Goal: Information Seeking & Learning: Learn about a topic

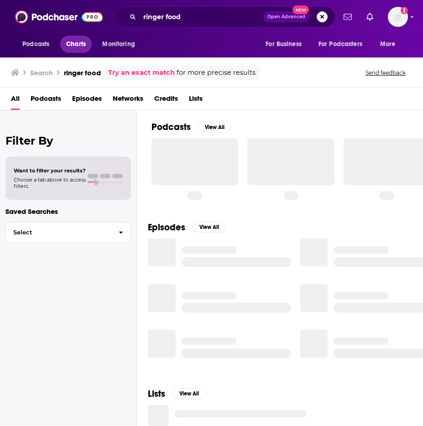
click at [71, 44] on span "Charts" at bounding box center [76, 44] width 20 height 13
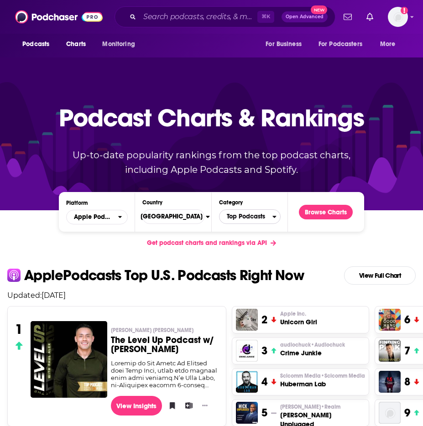
click at [247, 218] on span "Top Podcasts" at bounding box center [246, 217] width 53 height 16
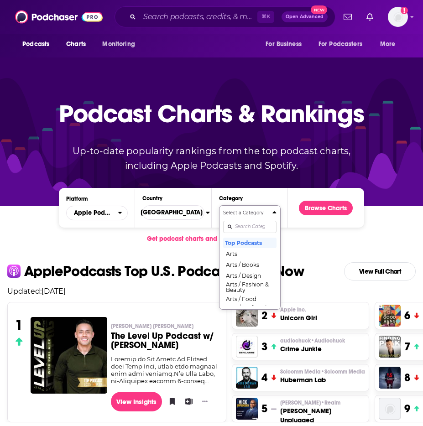
click at [245, 231] on div "Select a Category Top Podcasts Arts Arts / Books Arts / Design Arts / Fashion &…" at bounding box center [249, 258] width 53 height 96
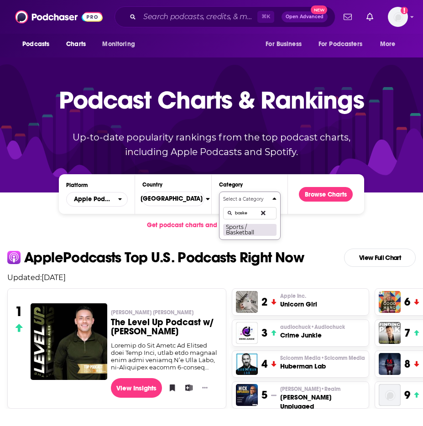
type input "baske"
click at [244, 230] on button "Sports / Basketball" at bounding box center [249, 230] width 53 height 12
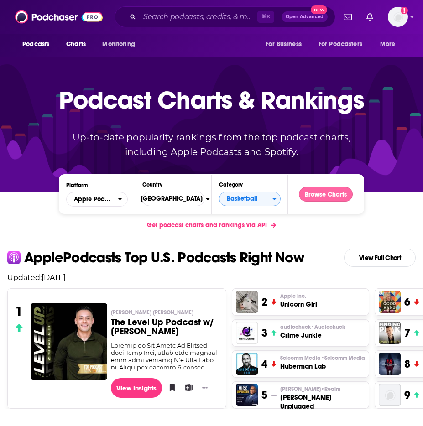
click at [334, 190] on button "Browse Charts" at bounding box center [326, 194] width 54 height 15
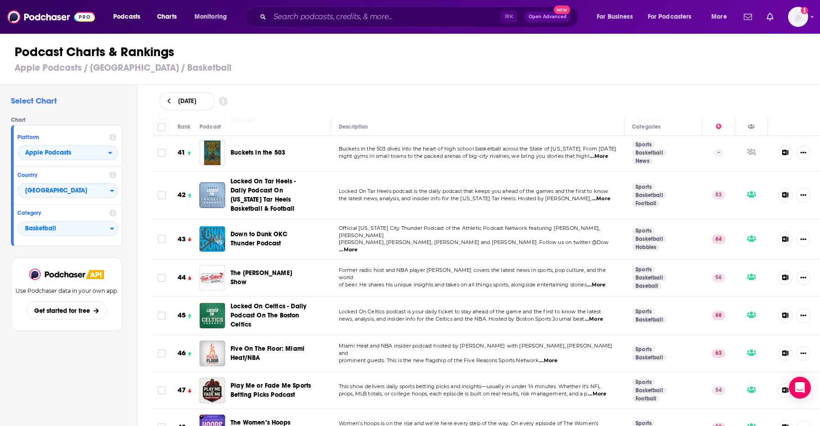
scroll to position [1086, 0]
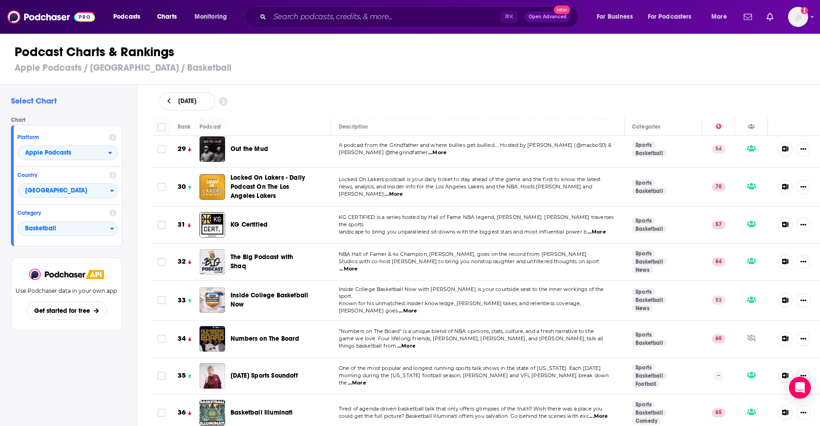
click at [349, 24] on div "⌘ K Open Advanced New" at bounding box center [412, 16] width 334 height 21
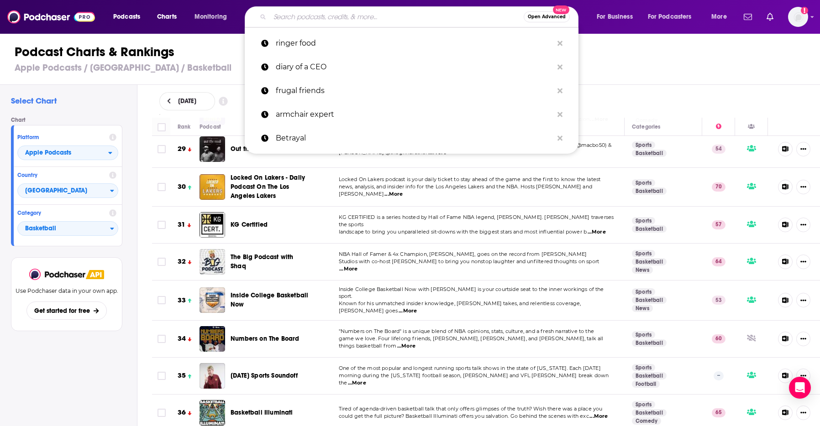
click at [342, 17] on input "Search podcasts, credits, & more..." at bounding box center [397, 17] width 254 height 15
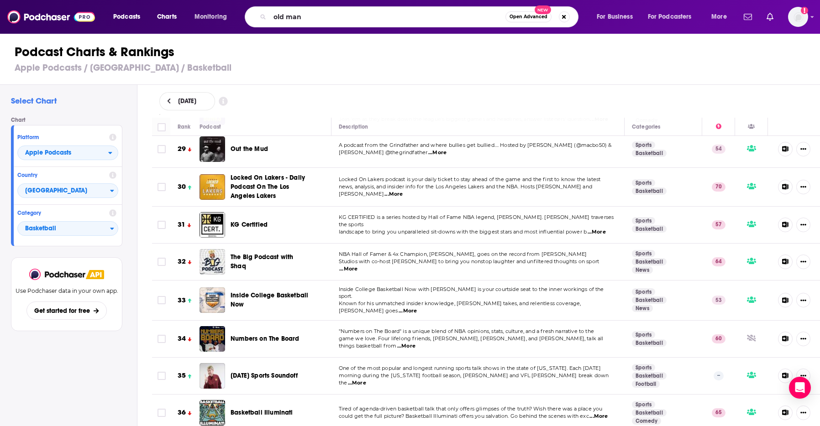
scroll to position [3935, 0]
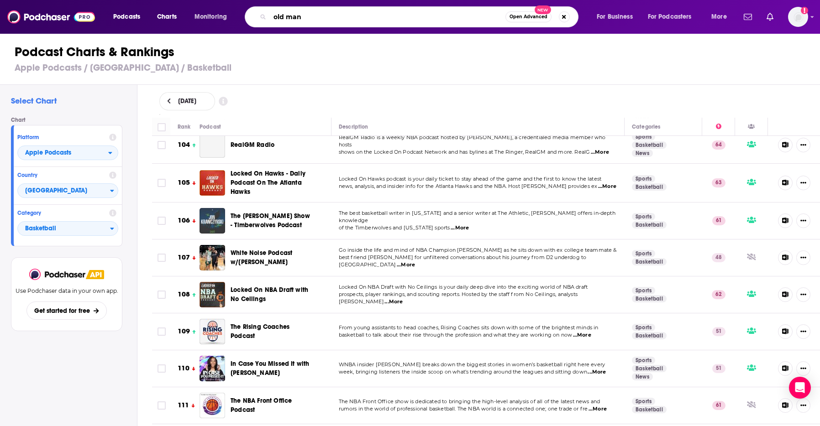
click at [403, 20] on input "old man" at bounding box center [388, 17] width 236 height 15
type input "young man and the 3"
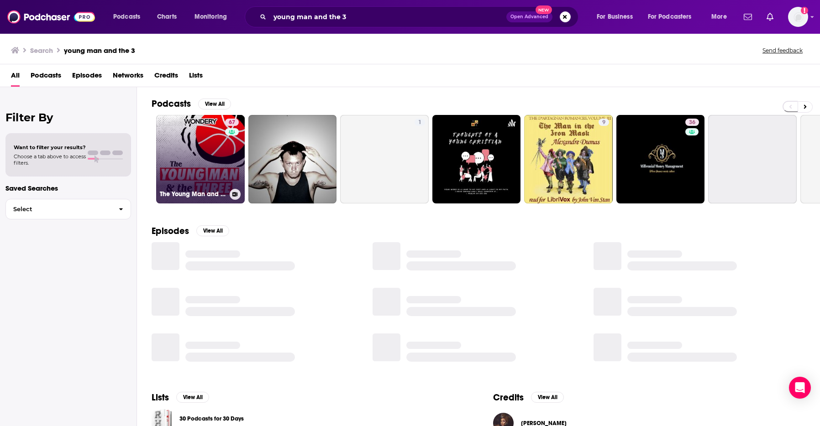
click at [203, 166] on link "67 The Young Man and the Three" at bounding box center [200, 159] width 89 height 89
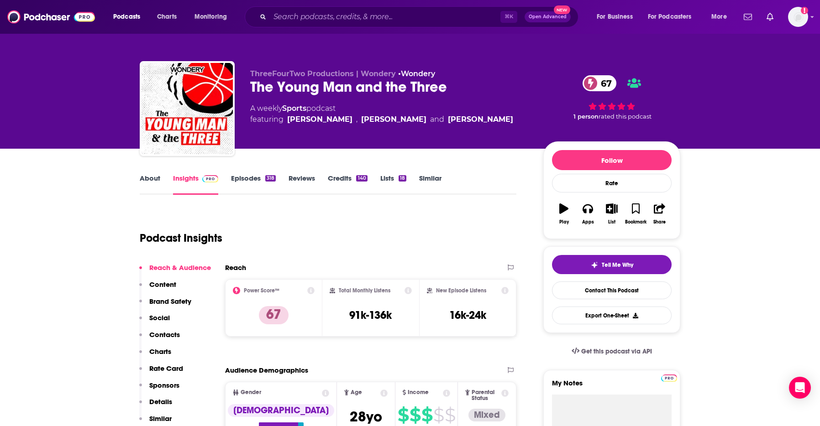
click at [248, 174] on link "Episodes 318" at bounding box center [253, 184] width 45 height 21
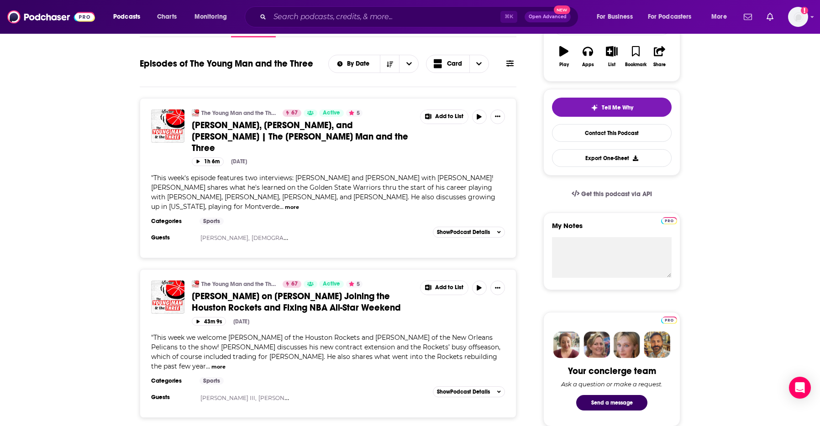
scroll to position [184, 0]
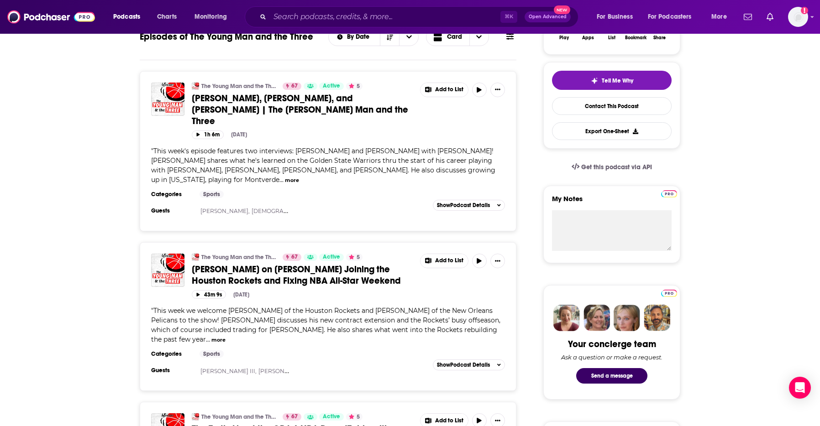
click at [423, 201] on div "Categories Sports Guests Peyton Watson, Moses Moody Add to List Show Podcast De…" at bounding box center [328, 205] width 354 height 29
click at [423, 200] on button "Show Podcast Details" at bounding box center [469, 205] width 72 height 11
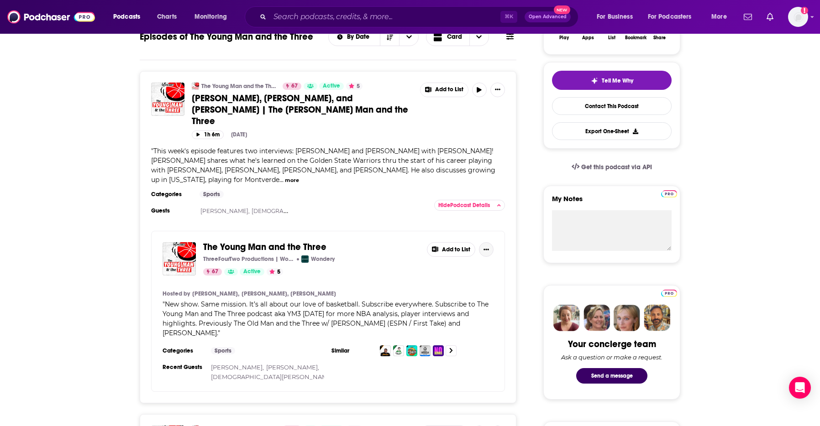
click at [423, 242] on button "Show More Button" at bounding box center [486, 249] width 15 height 15
click at [342, 21] on input "Search podcasts, credits, & more..." at bounding box center [385, 17] width 231 height 15
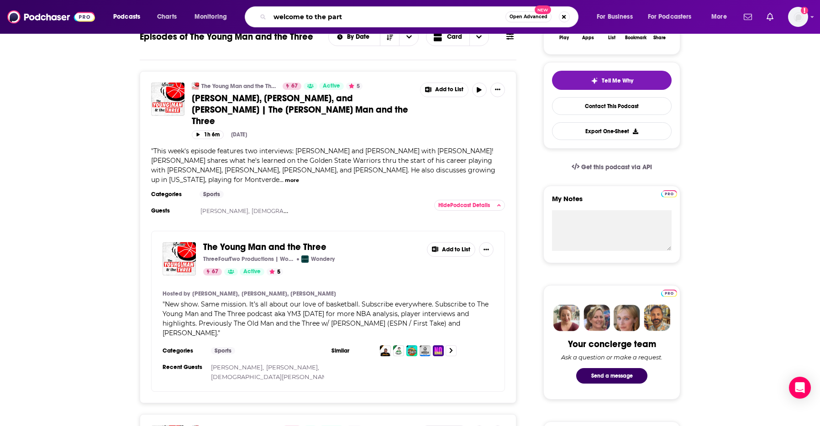
type input "welcome to the party"
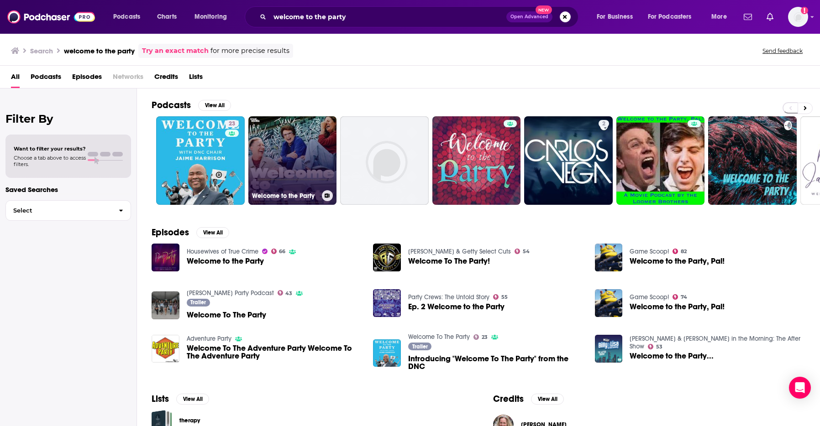
click at [294, 157] on link "Welcome to the Party" at bounding box center [292, 160] width 89 height 89
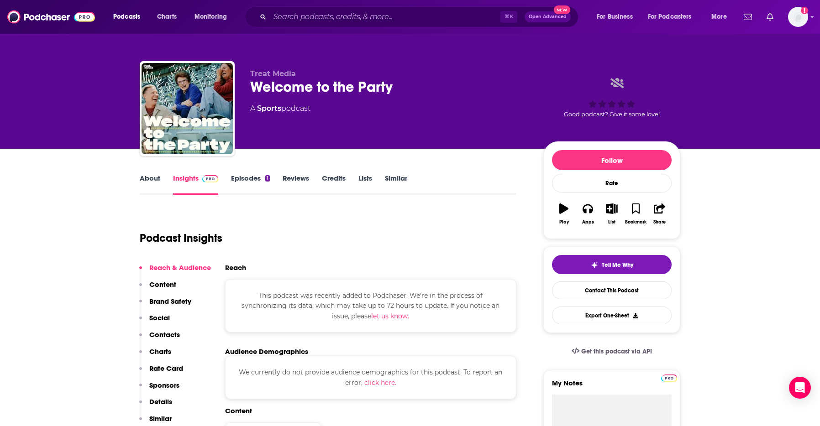
click at [155, 177] on link "About" at bounding box center [150, 184] width 21 height 21
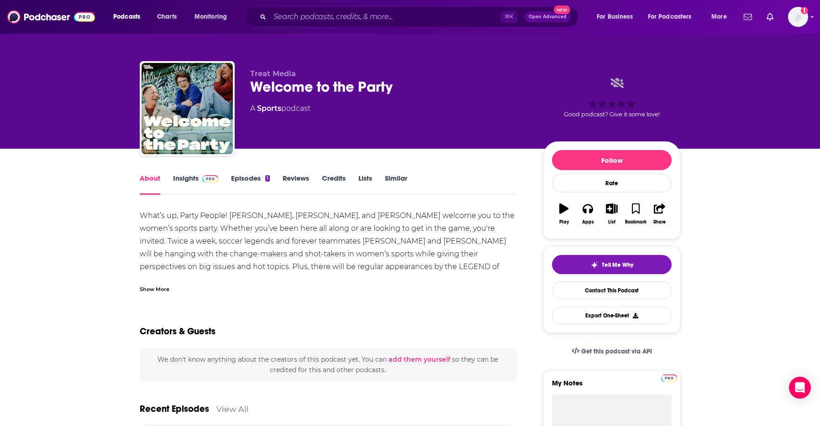
click at [150, 292] on div "Show More" at bounding box center [155, 288] width 30 height 9
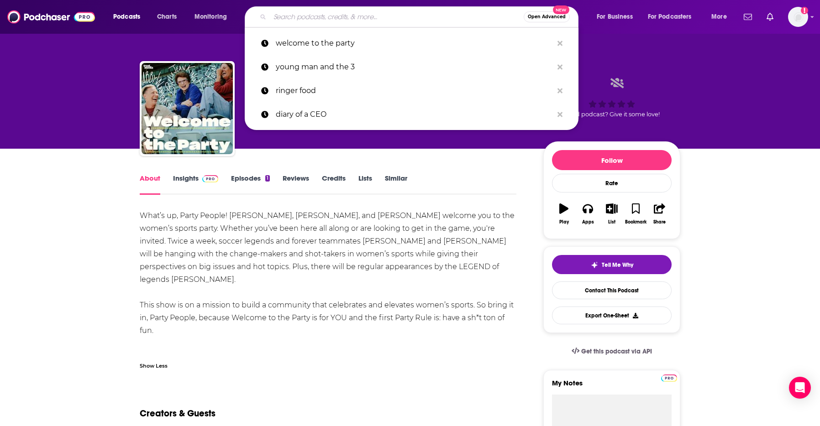
click at [335, 13] on input "Search podcasts, credits, & more..." at bounding box center [397, 17] width 254 height 15
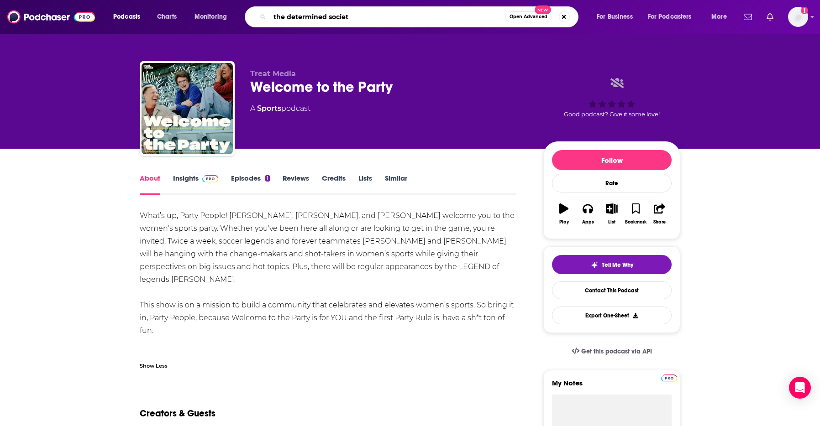
type input "the determined society"
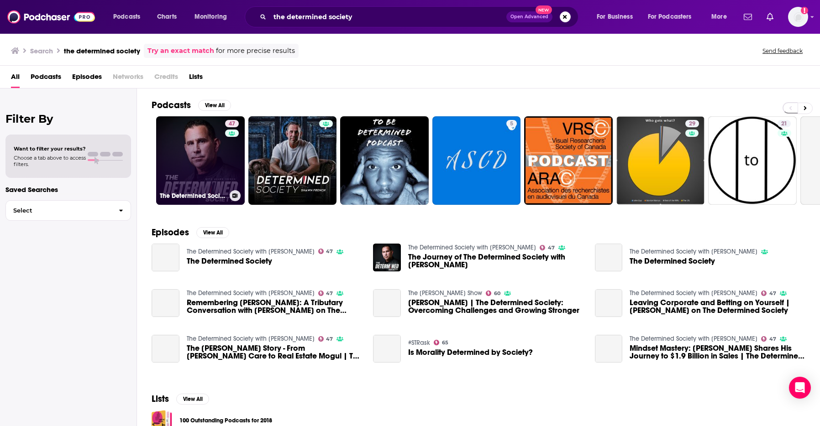
click at [193, 145] on link "47 The Determined Society with Shawn French" at bounding box center [200, 160] width 89 height 89
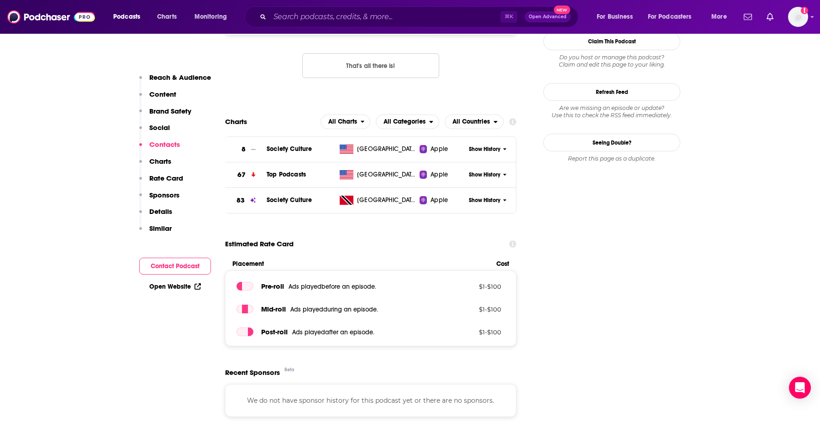
scroll to position [921, 0]
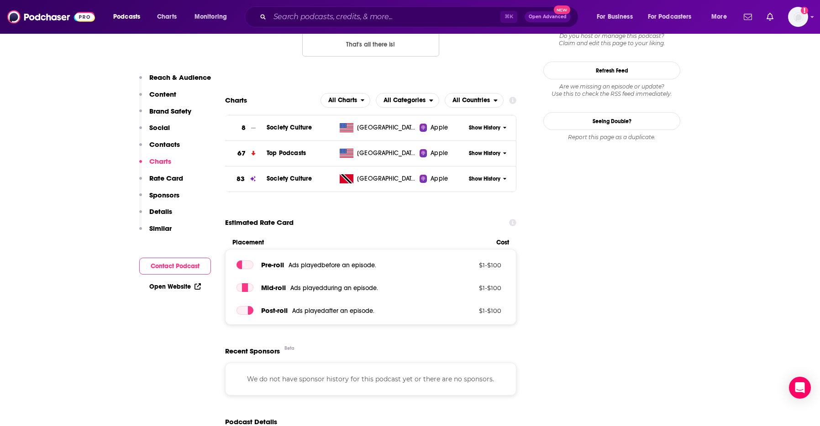
click at [423, 153] on span "Show History" at bounding box center [484, 154] width 31 height 8
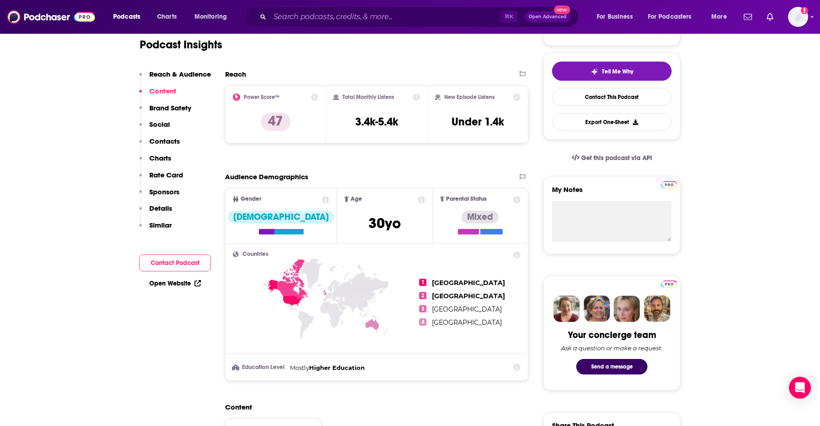
scroll to position [0, 0]
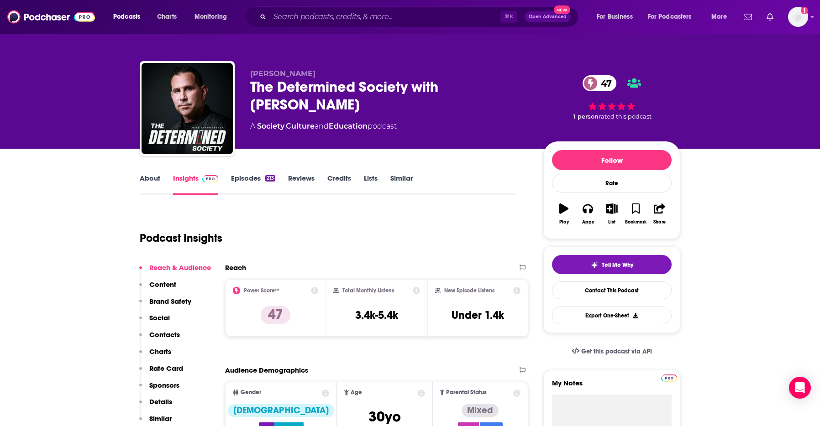
click at [423, 289] on icon at bounding box center [516, 290] width 7 height 7
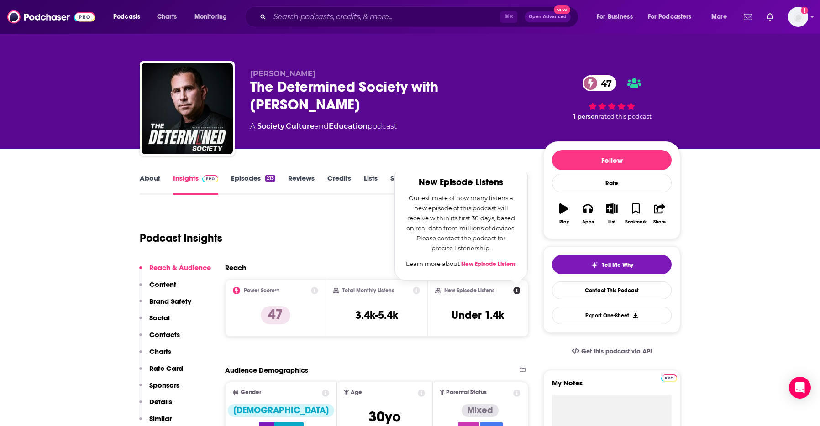
click at [380, 242] on div "Podcast Insights" at bounding box center [324, 233] width 369 height 47
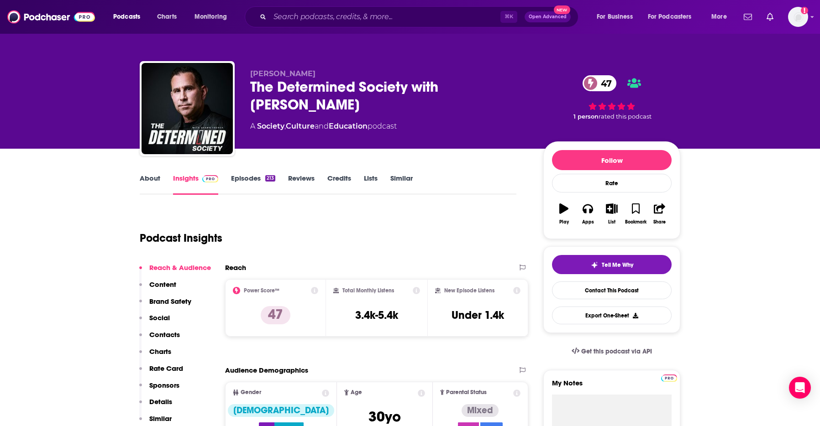
click at [242, 178] on link "Episodes 213" at bounding box center [253, 184] width 44 height 21
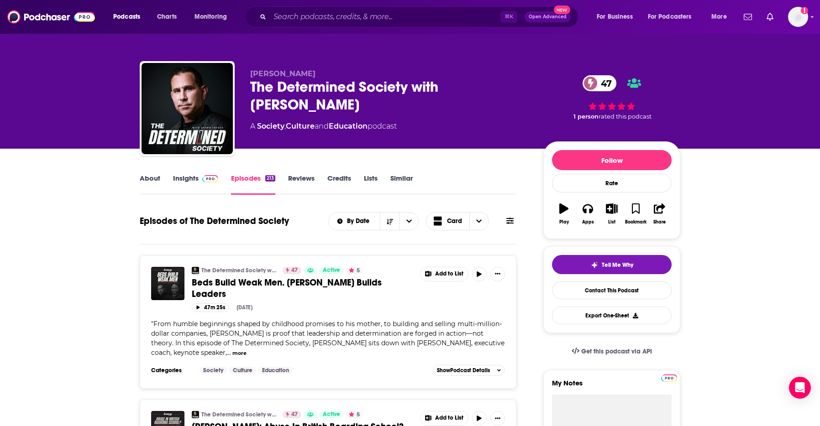
click at [149, 182] on link "About" at bounding box center [150, 184] width 21 height 21
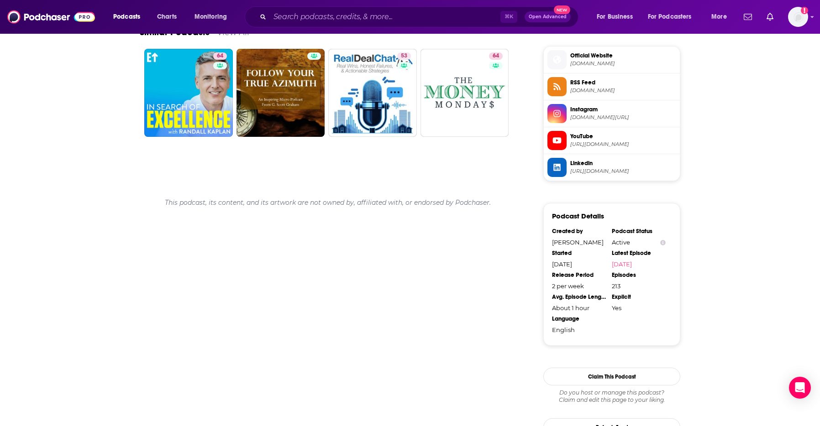
scroll to position [758, 0]
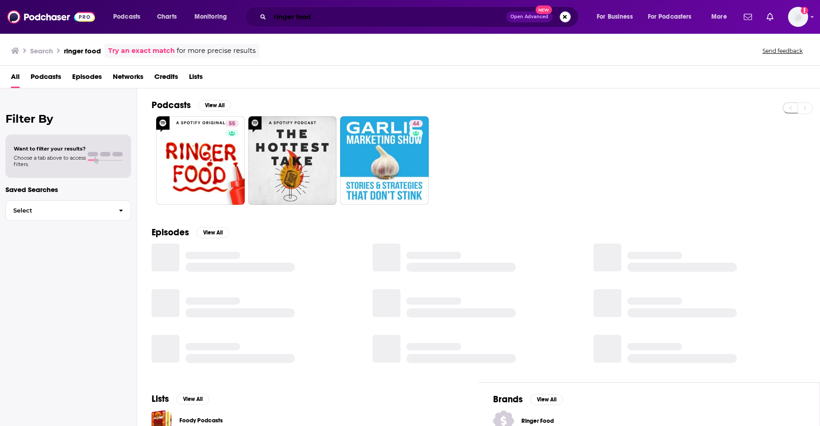
click at [324, 17] on input "ringer food" at bounding box center [388, 17] width 236 height 15
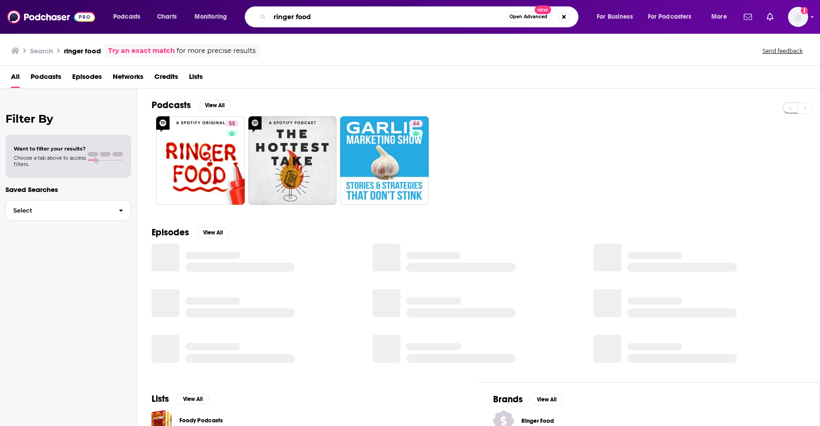
click at [324, 17] on input "ringer food" at bounding box center [388, 17] width 236 height 15
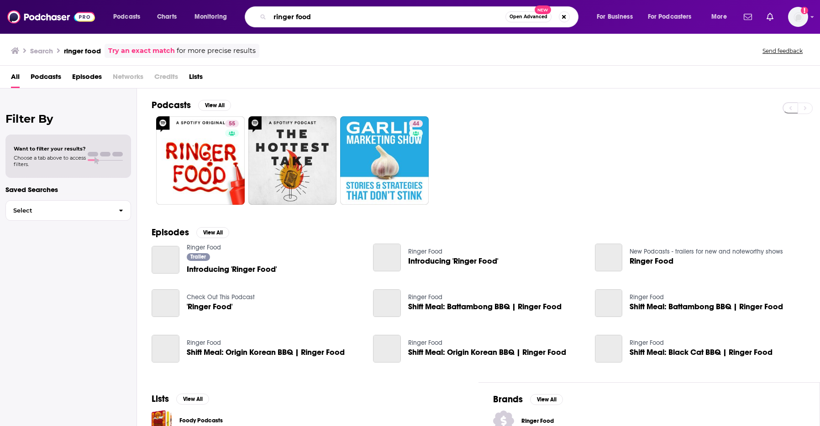
click at [324, 17] on input "ringer food" at bounding box center [388, 17] width 236 height 15
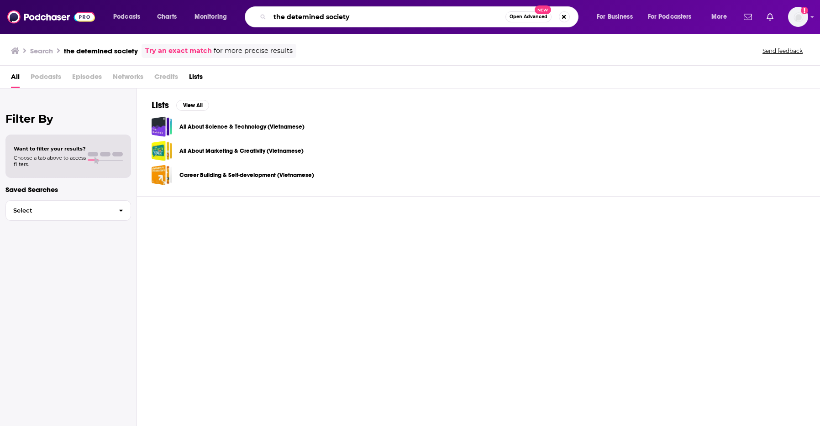
click at [299, 17] on input "the detemined society" at bounding box center [388, 17] width 236 height 15
type input "the determined society"
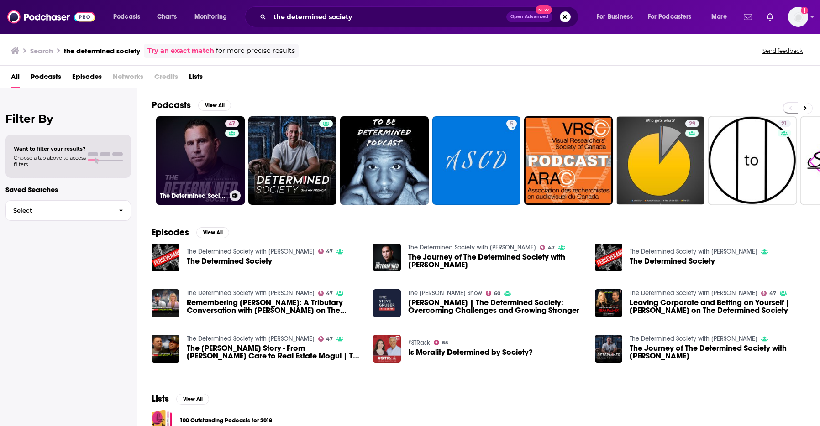
click at [196, 159] on link "47 The Determined Society with Shawn French" at bounding box center [200, 160] width 89 height 89
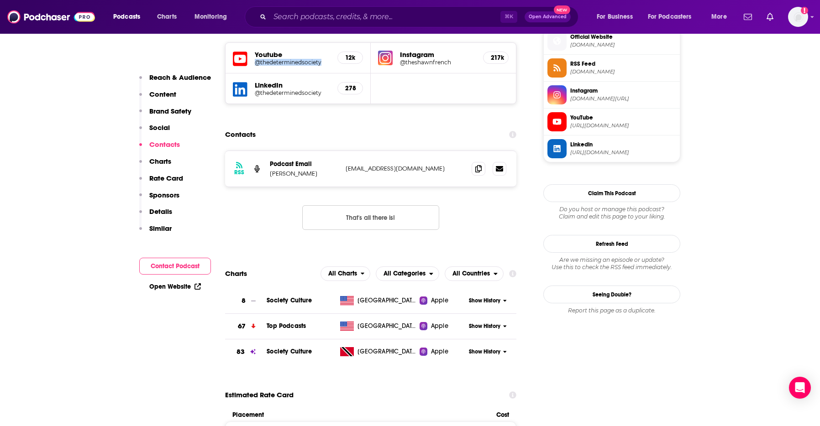
scroll to position [784, 0]
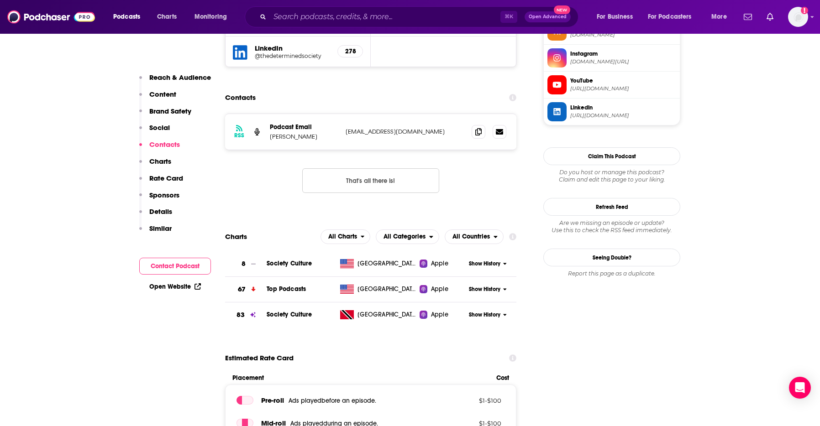
click at [290, 262] on span "Society Culture" at bounding box center [289, 264] width 45 height 8
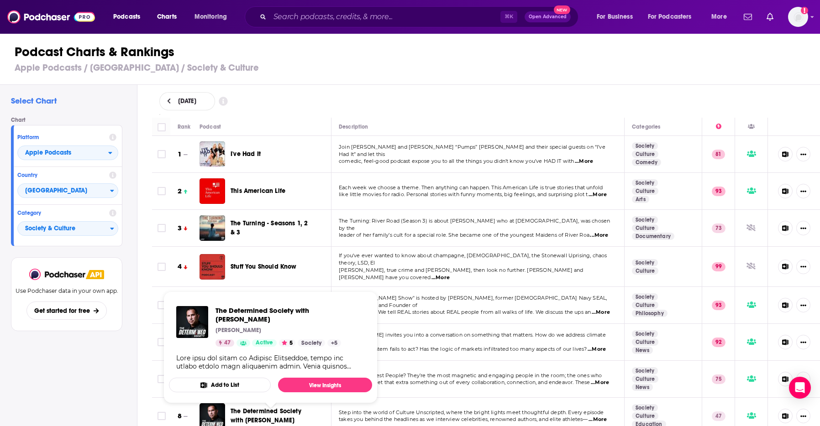
click at [264, 408] on span "The Determined Society with Shawn French" at bounding box center [266, 416] width 71 height 17
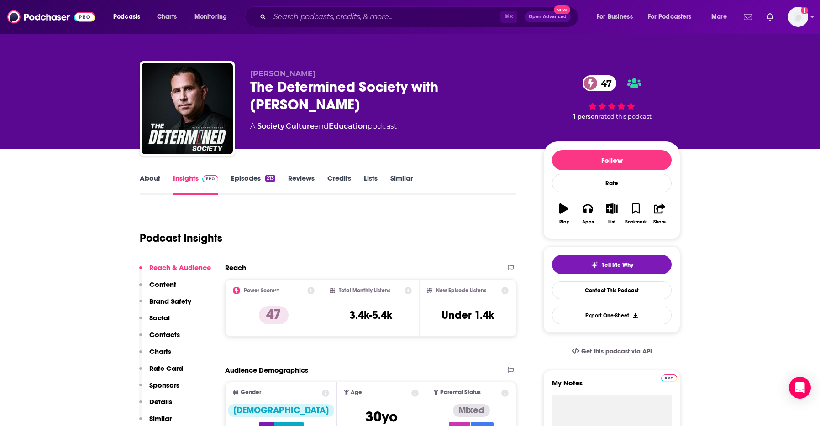
click at [310, 292] on icon at bounding box center [310, 290] width 7 height 7
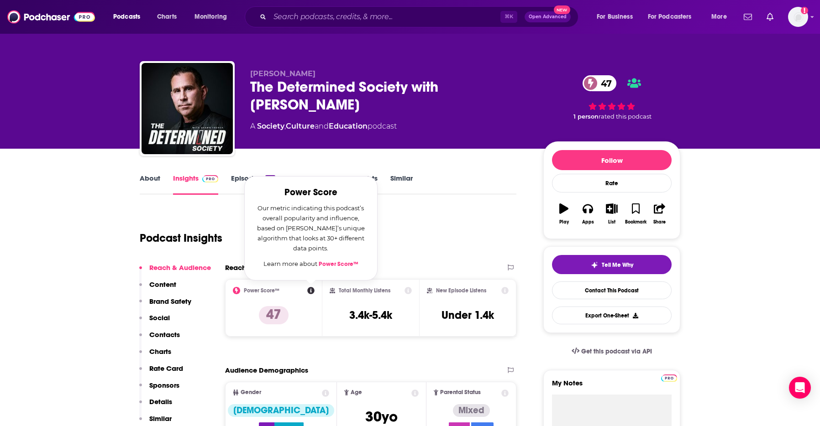
click at [185, 213] on div "Podcast Insights" at bounding box center [324, 233] width 369 height 47
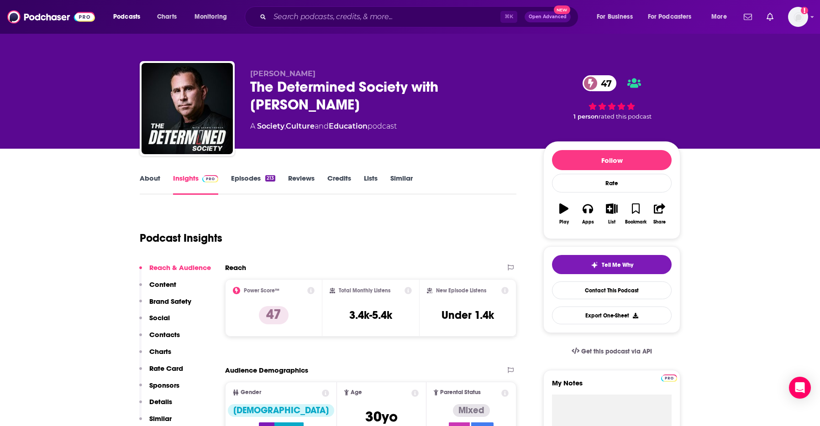
click at [242, 173] on div "About Insights Episodes 213 Reviews Credits Lists Similar" at bounding box center [328, 184] width 377 height 22
click at [246, 176] on link "Episodes 213" at bounding box center [253, 184] width 44 height 21
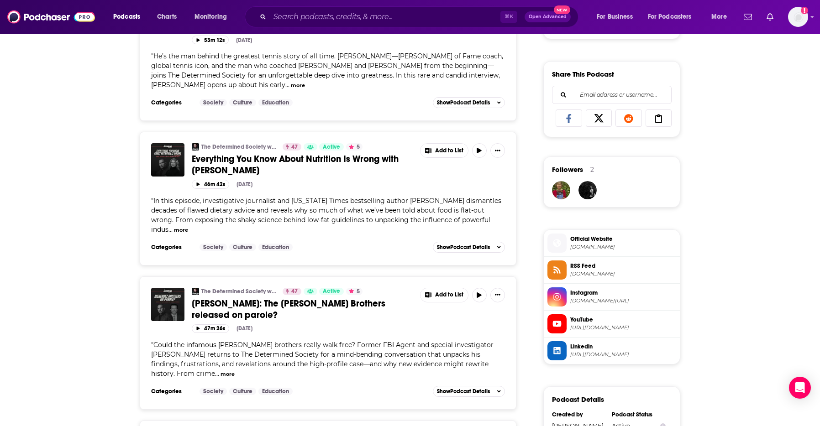
scroll to position [549, 0]
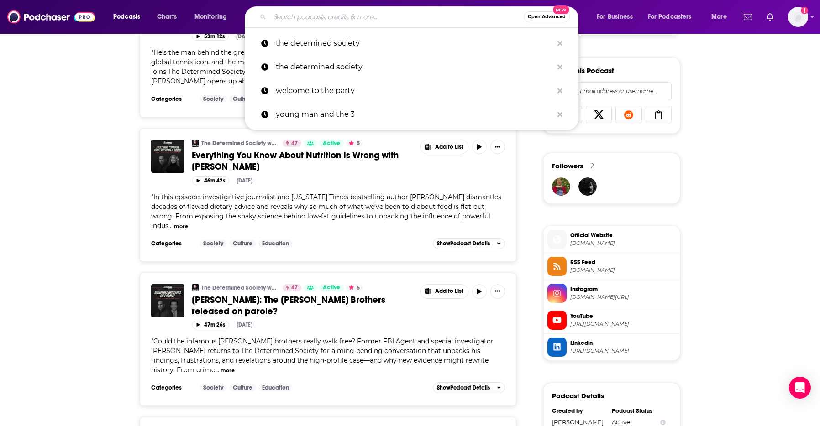
click at [364, 10] on input "Search podcasts, credits, & more..." at bounding box center [397, 17] width 254 height 15
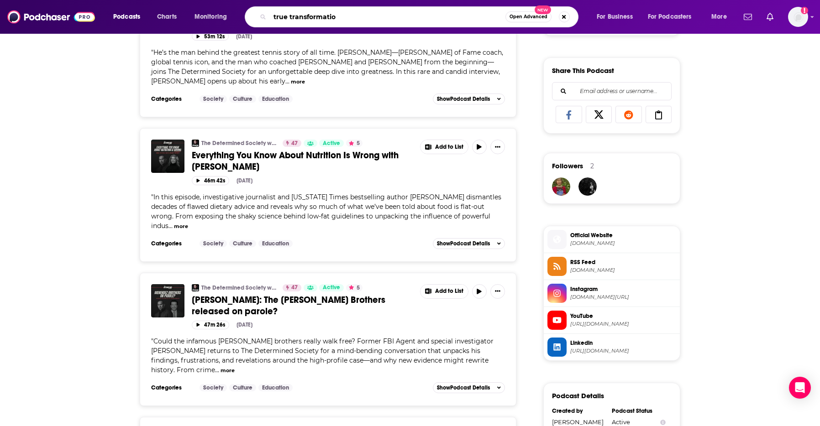
type input "true transformation"
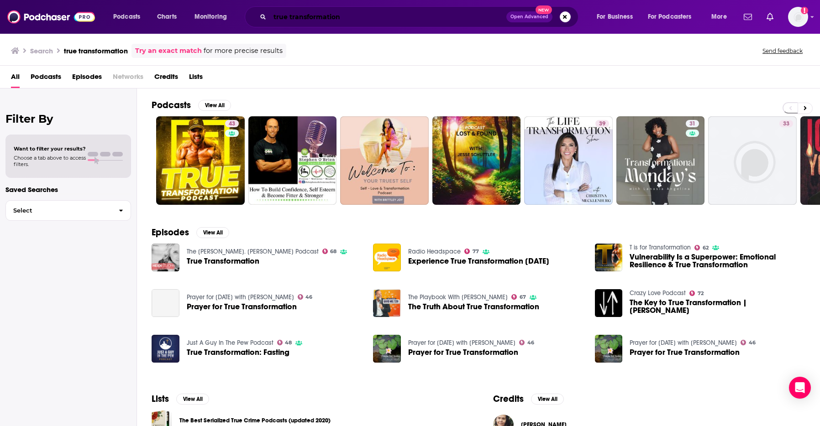
click at [325, 15] on input "true transformation" at bounding box center [388, 17] width 236 height 15
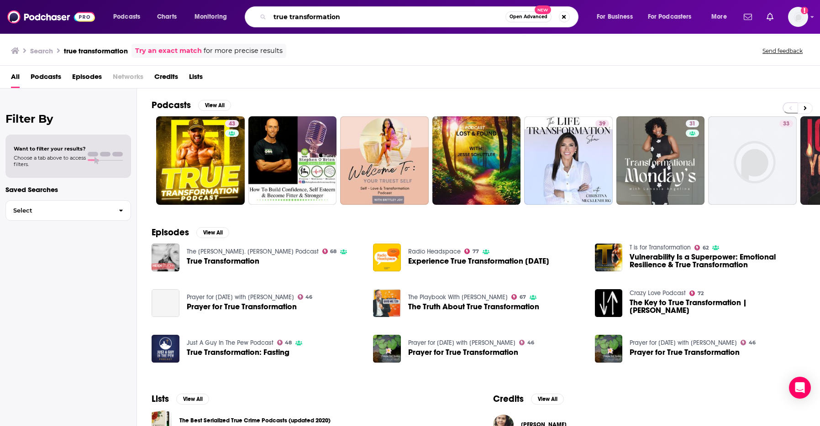
click at [325, 15] on input "true transformation" at bounding box center [388, 17] width 236 height 15
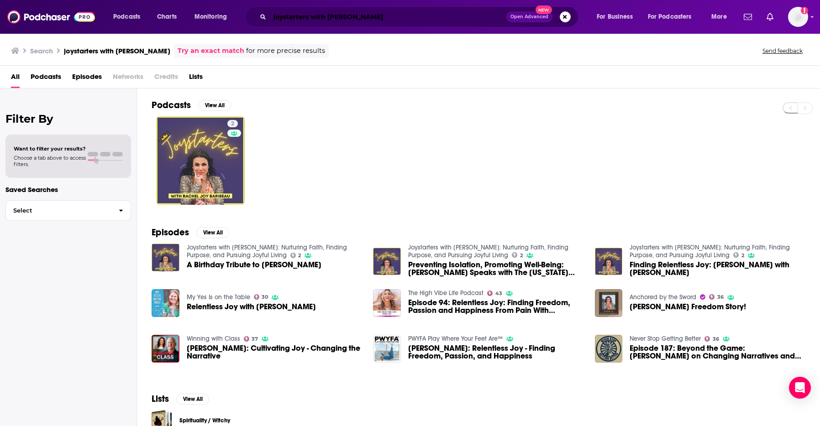
click at [333, 15] on input "joystarters with rachel" at bounding box center [388, 17] width 236 height 15
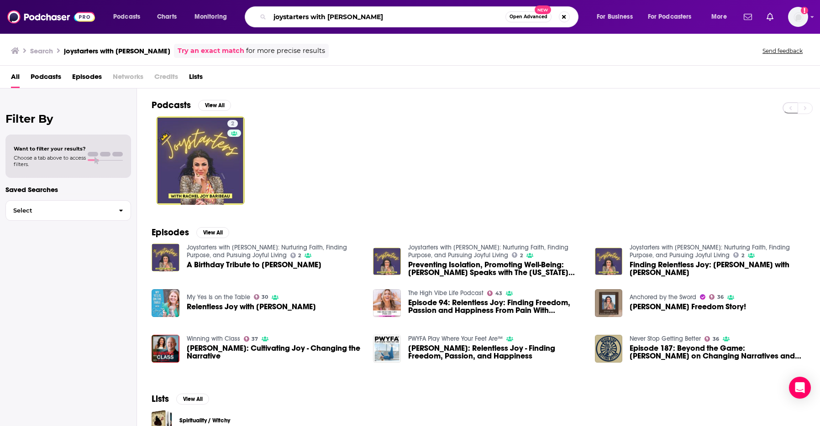
click at [333, 15] on input "joystarters with rachel" at bounding box center [388, 17] width 236 height 15
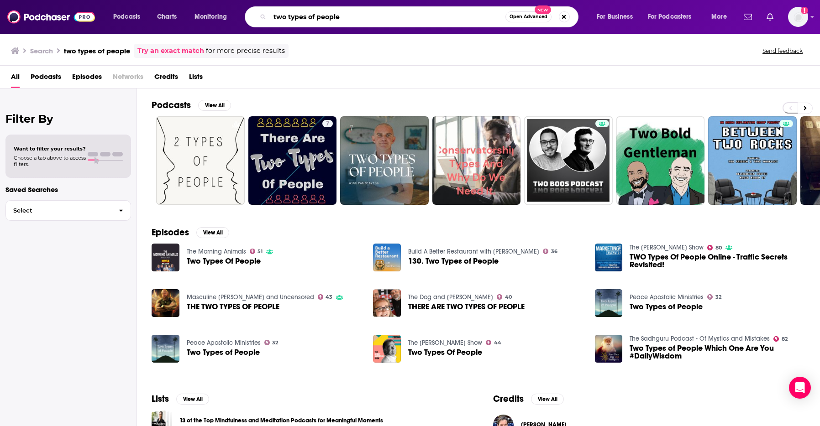
click at [332, 17] on input "two types of people" at bounding box center [388, 17] width 236 height 15
type input "the determined society"
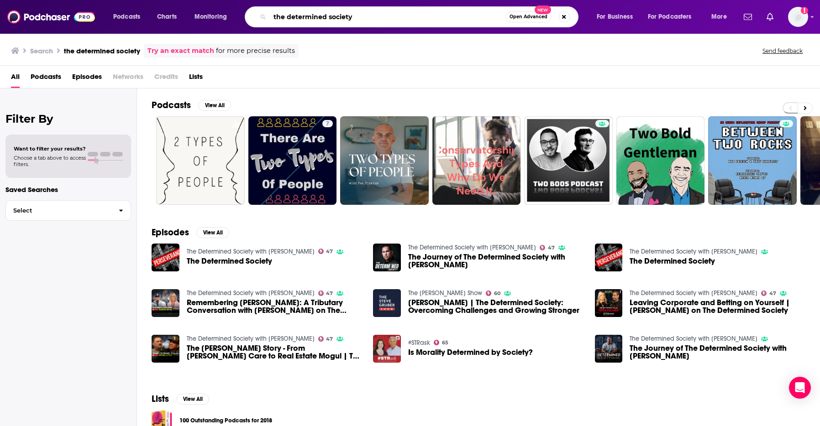
click at [373, 12] on input "the determined society" at bounding box center [388, 17] width 236 height 15
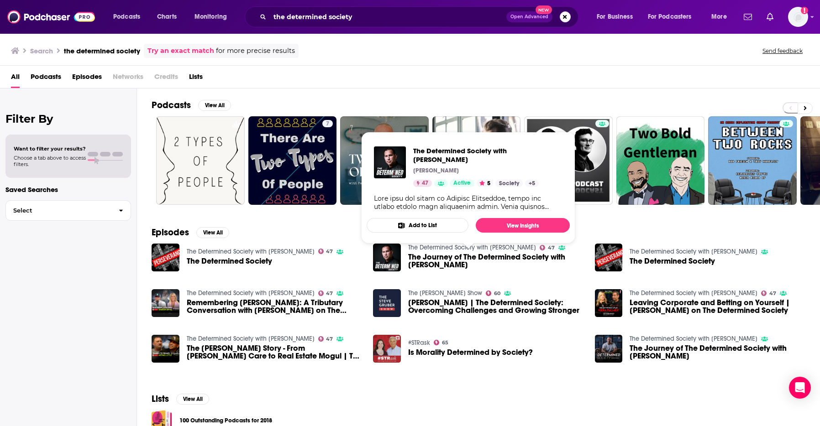
click at [433, 246] on link "The Determined Society with Shawn French" at bounding box center [472, 248] width 128 height 8
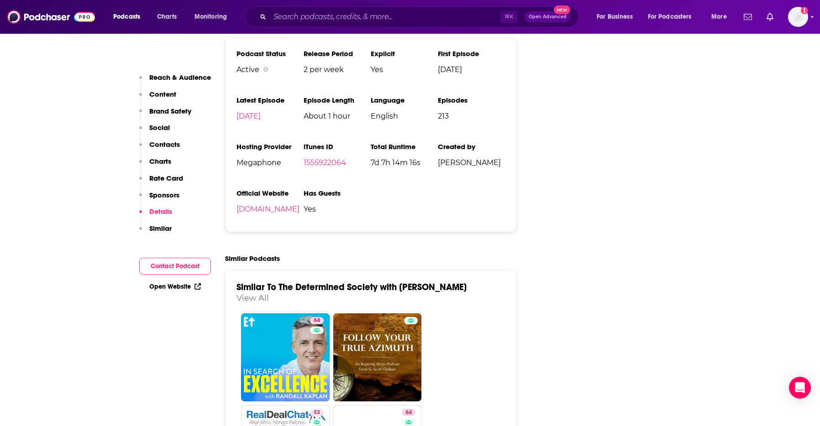
scroll to position [1314, 0]
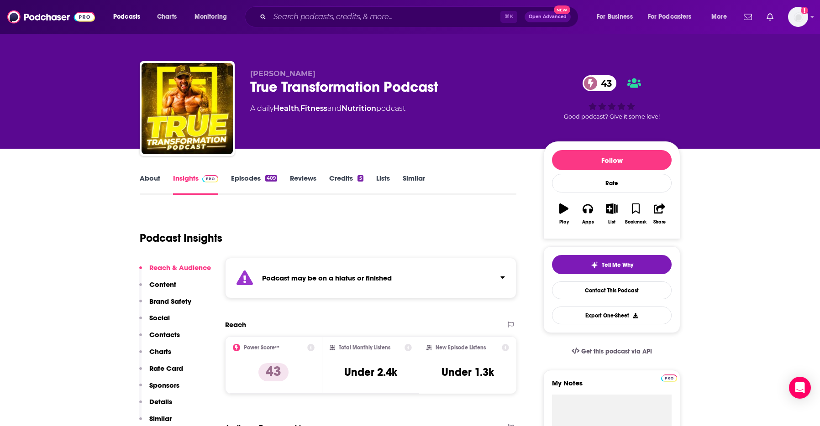
click at [239, 175] on link "Episodes 409" at bounding box center [254, 184] width 46 height 21
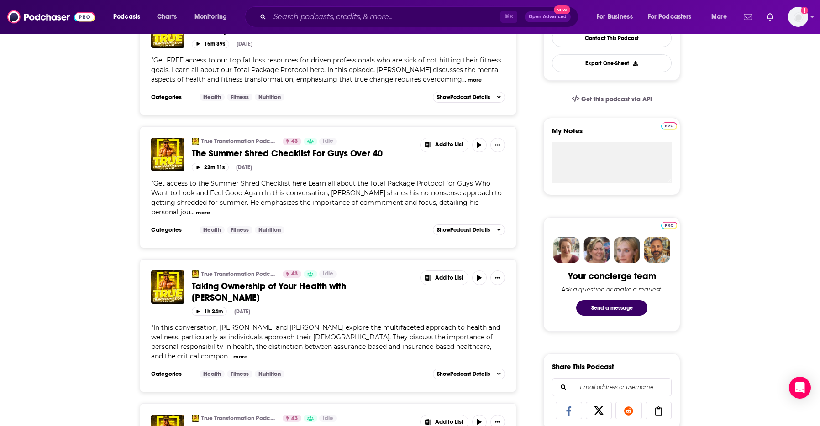
scroll to position [255, 0]
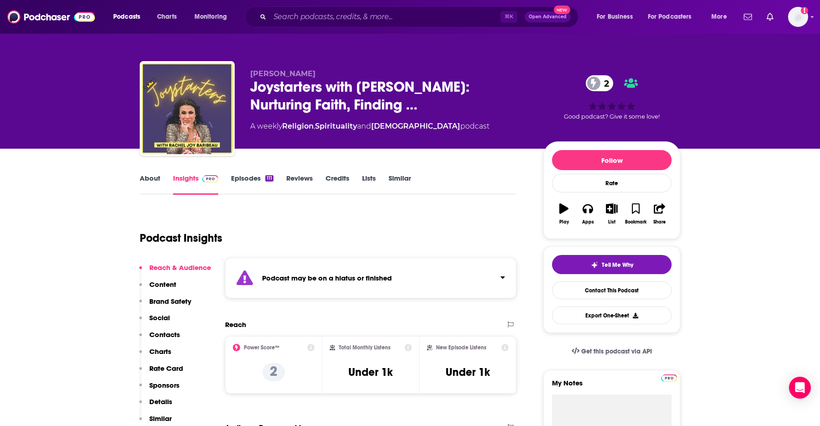
click at [236, 174] on link "Episodes 111" at bounding box center [252, 184] width 42 height 21
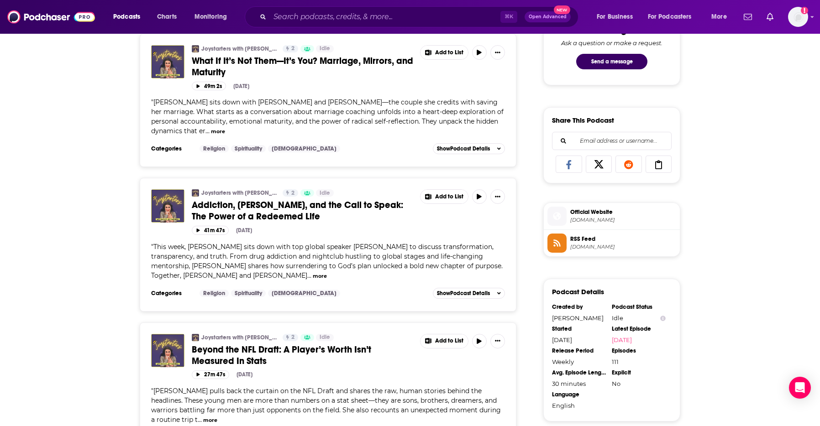
scroll to position [501, 0]
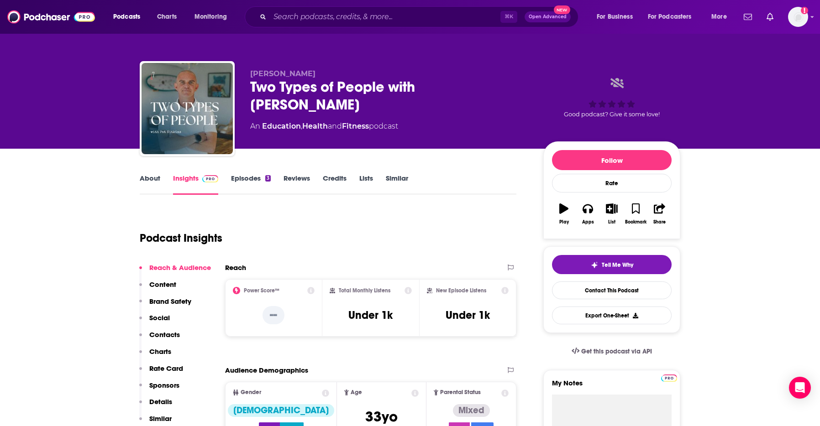
click at [251, 179] on link "Episodes 3" at bounding box center [251, 184] width 40 height 21
